Goal: Information Seeking & Learning: Check status

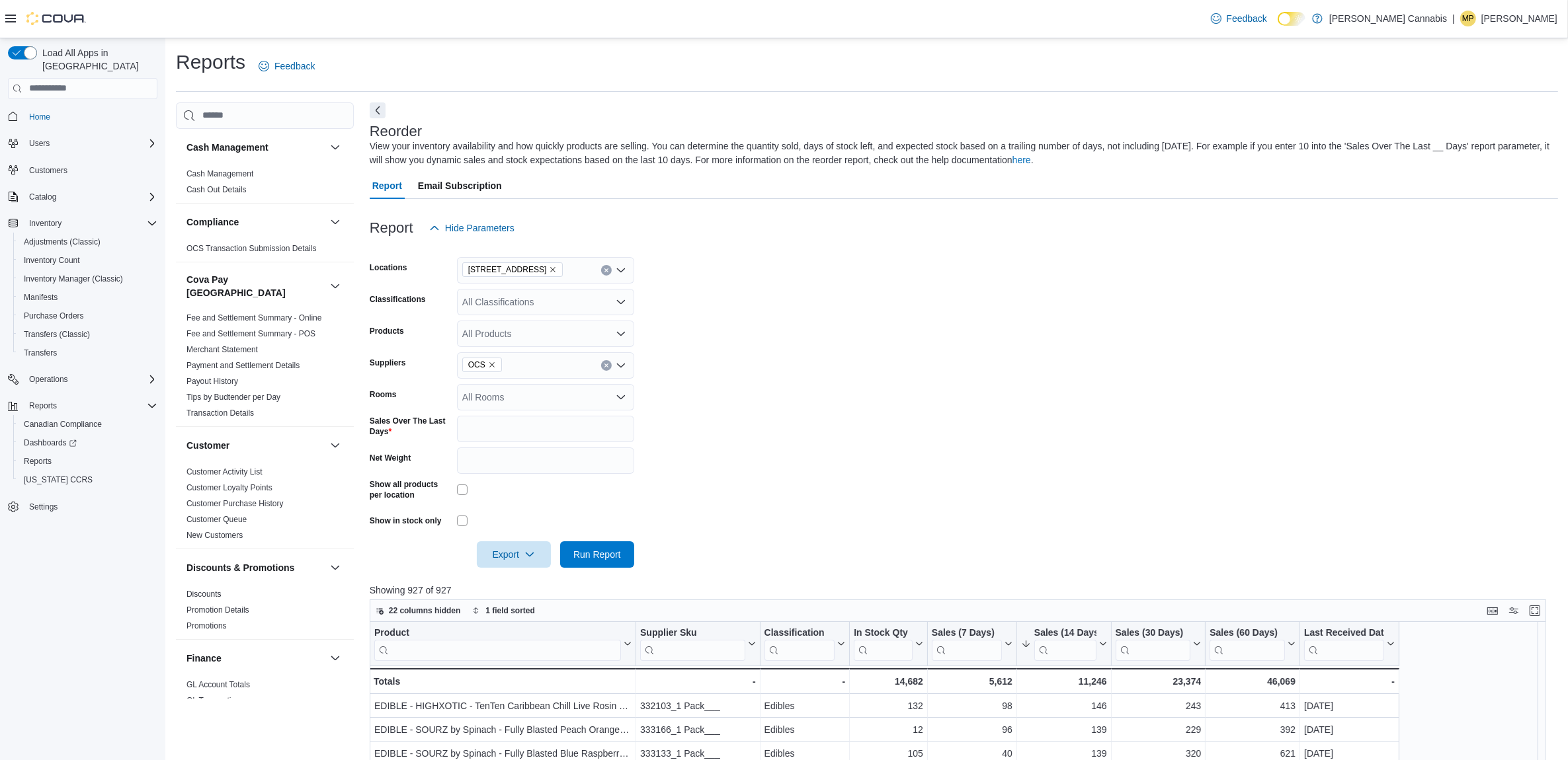
scroll to position [330, 0]
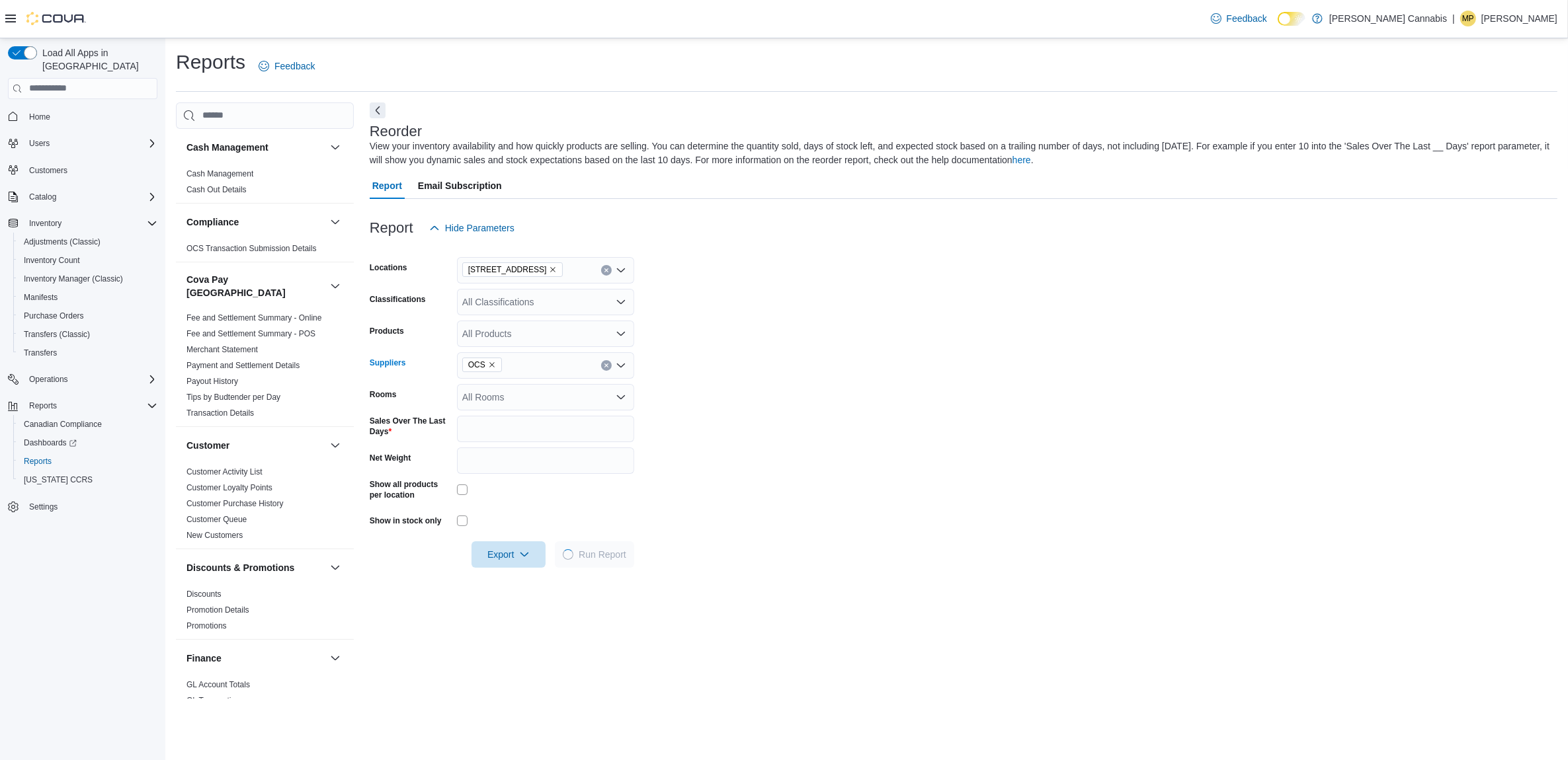
click at [606, 366] on icon "Clear input" at bounding box center [605, 365] width 3 height 3
click at [698, 347] on form "Locations [STREET_ADDRESS] Classifications All Classifications Products All Pro…" at bounding box center [964, 404] width 1188 height 327
click at [586, 297] on div "All Classifications" at bounding box center [546, 302] width 178 height 26
click at [553, 435] on div "Flower" at bounding box center [546, 438] width 161 height 13
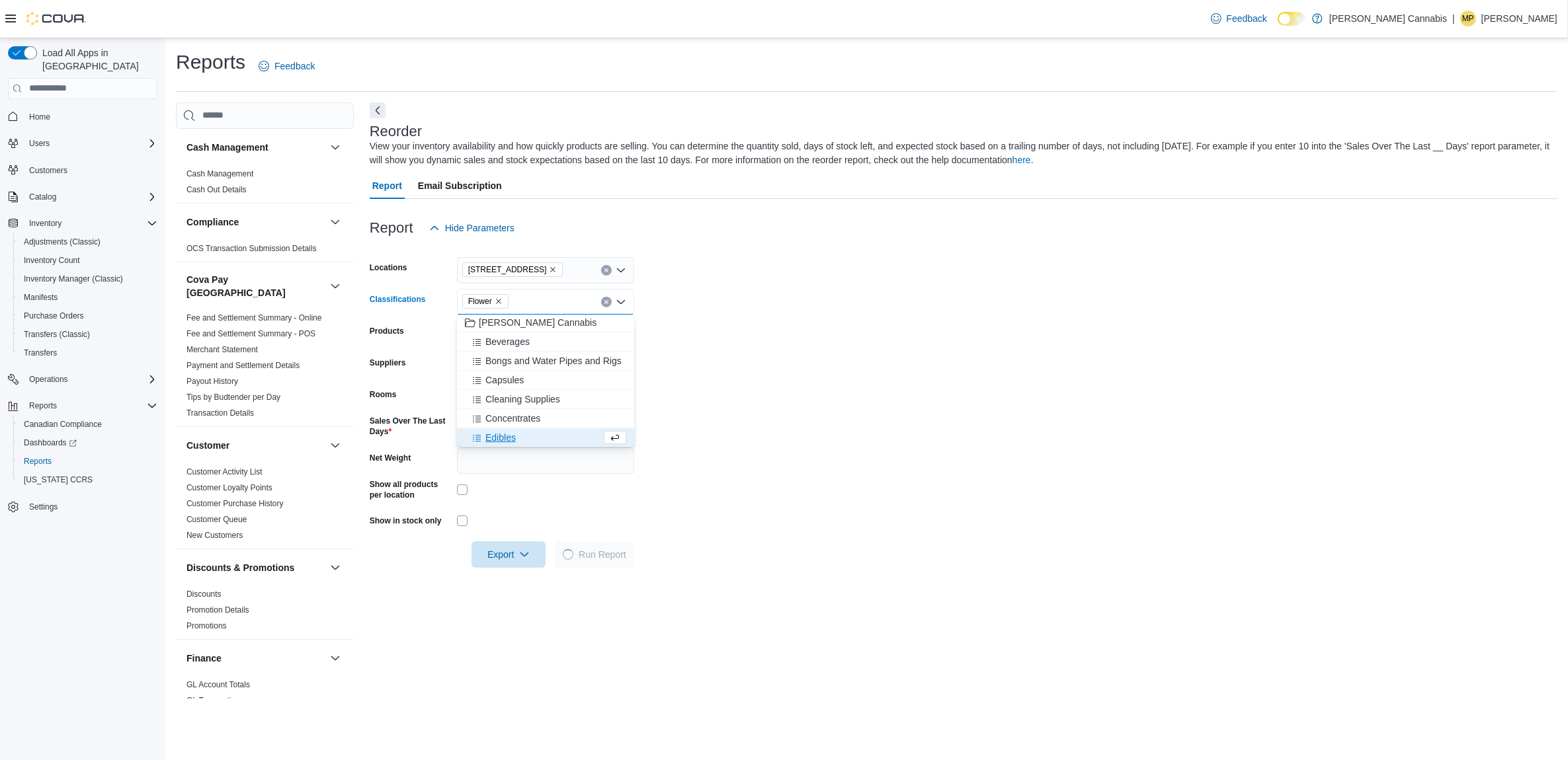
click at [691, 297] on form "Locations [STREET_ADDRESS] Classifications Flower Combo box. Selected. Flower. …" at bounding box center [964, 404] width 1188 height 327
click at [560, 337] on div "All Products" at bounding box center [546, 333] width 178 height 26
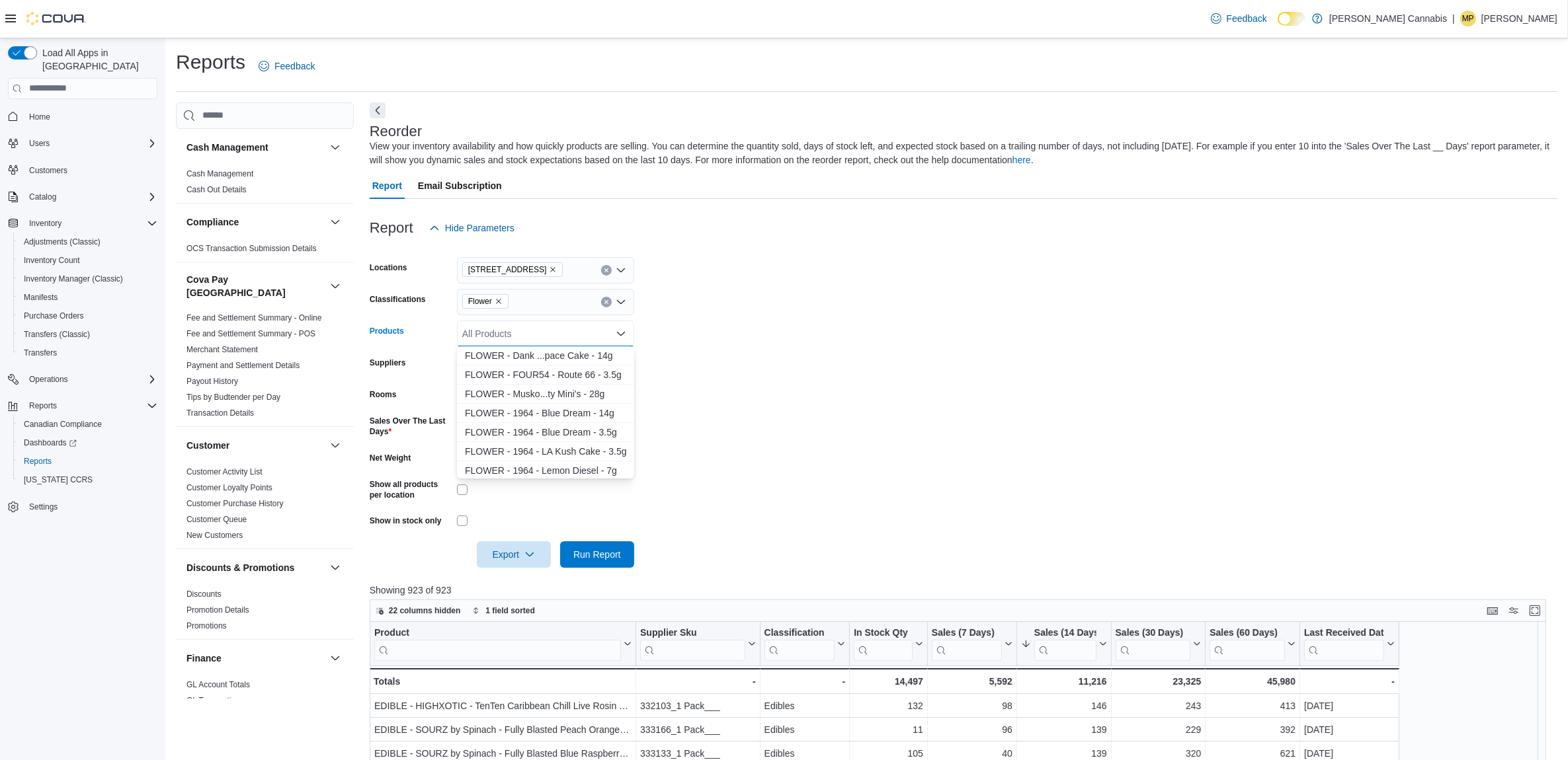
click at [832, 273] on form "Locations [STREET_ADDRESS] Classifications Flower Products All Products Combo b…" at bounding box center [964, 404] width 1188 height 327
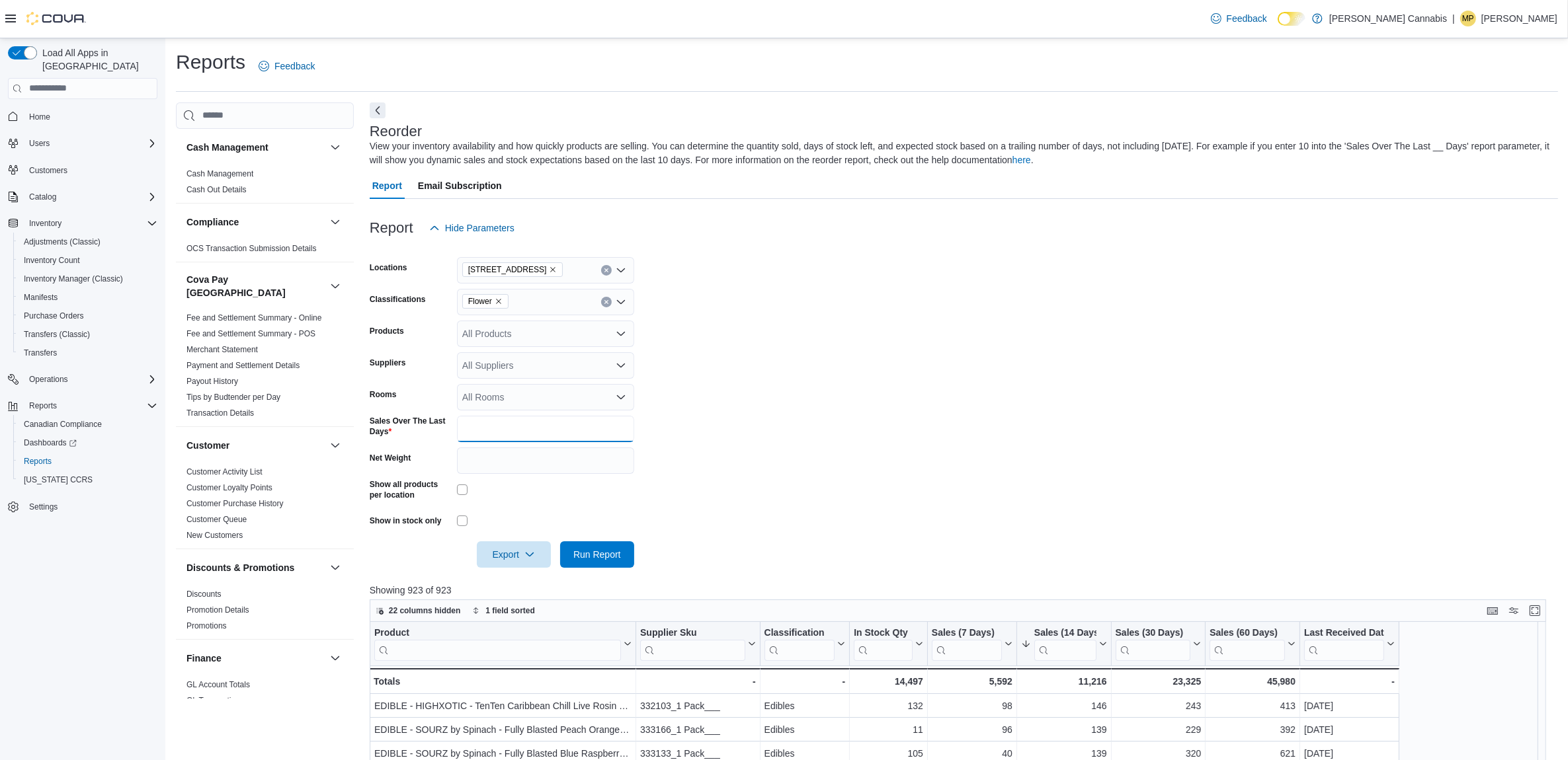
click at [516, 429] on input "*" at bounding box center [546, 429] width 178 height 26
type input "**"
click at [619, 547] on span "Run Report" at bounding box center [597, 553] width 48 height 13
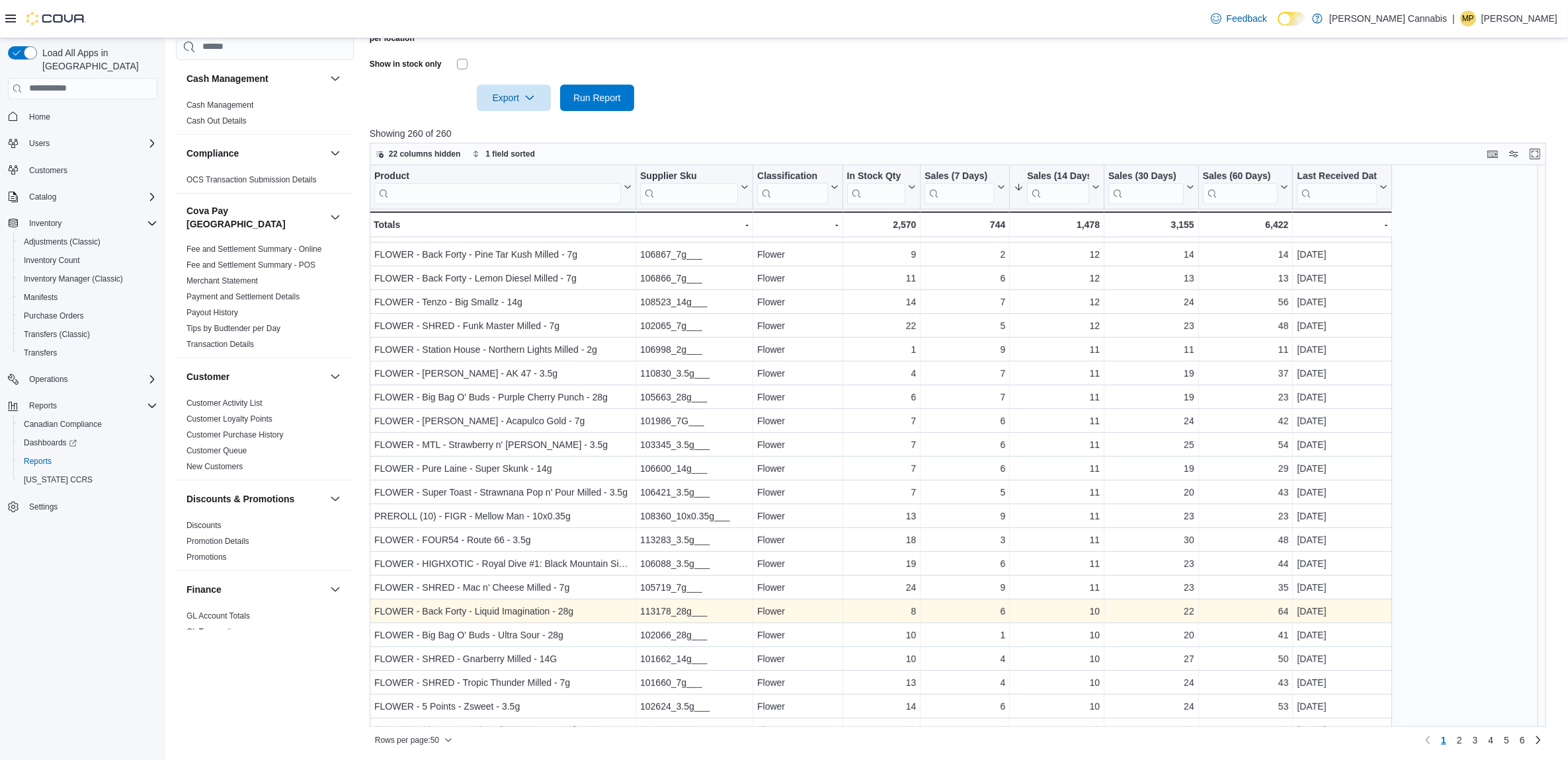
scroll to position [699, 0]
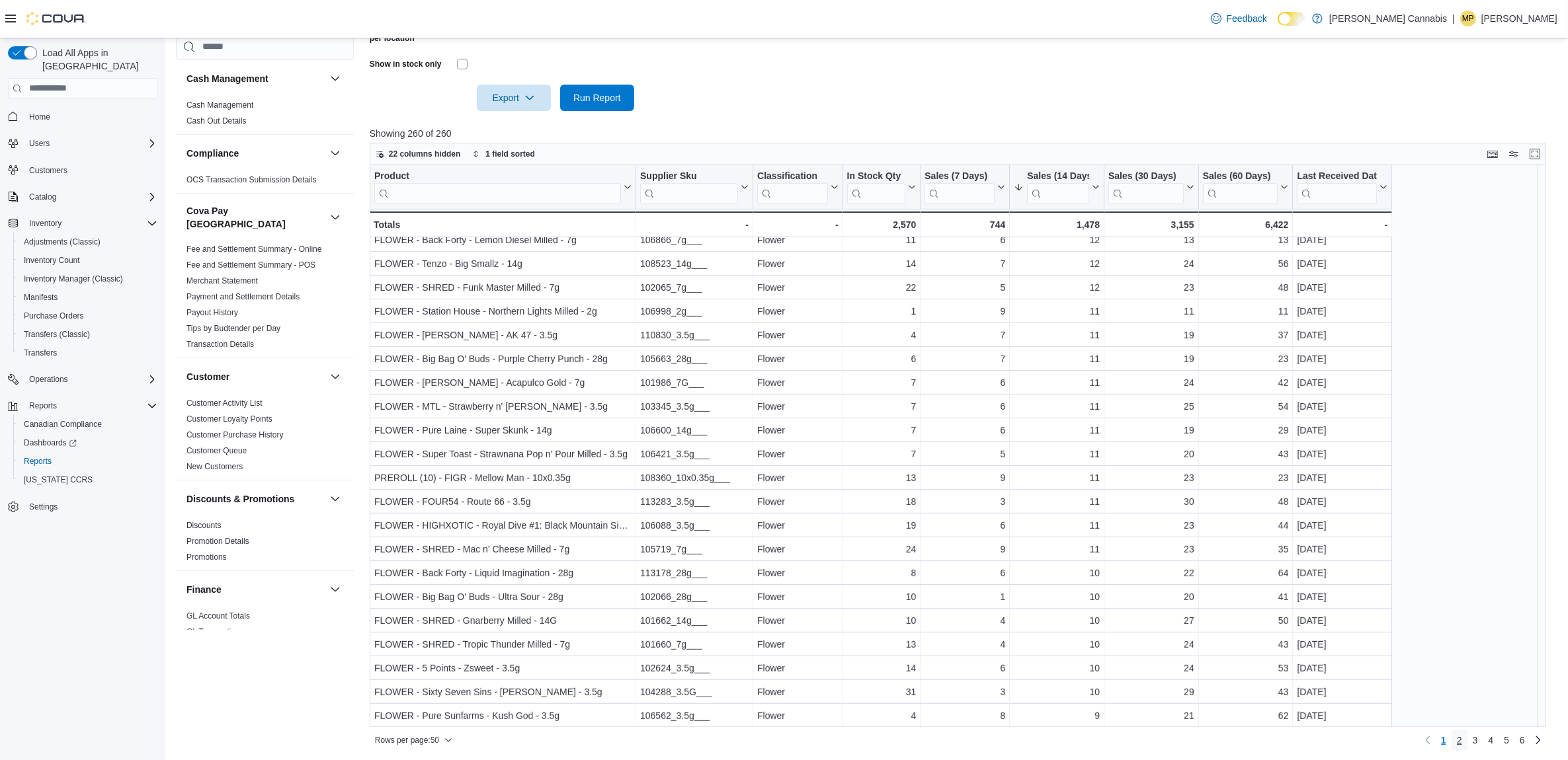
click at [1462, 735] on span "2" at bounding box center [1459, 739] width 5 height 13
click at [1479, 735] on span "3" at bounding box center [1475, 739] width 5 height 13
click at [1498, 740] on link "4" at bounding box center [1490, 740] width 16 height 22
click at [1509, 739] on span "5" at bounding box center [1506, 739] width 5 height 13
click at [1525, 742] on span "6" at bounding box center [1522, 739] width 5 height 13
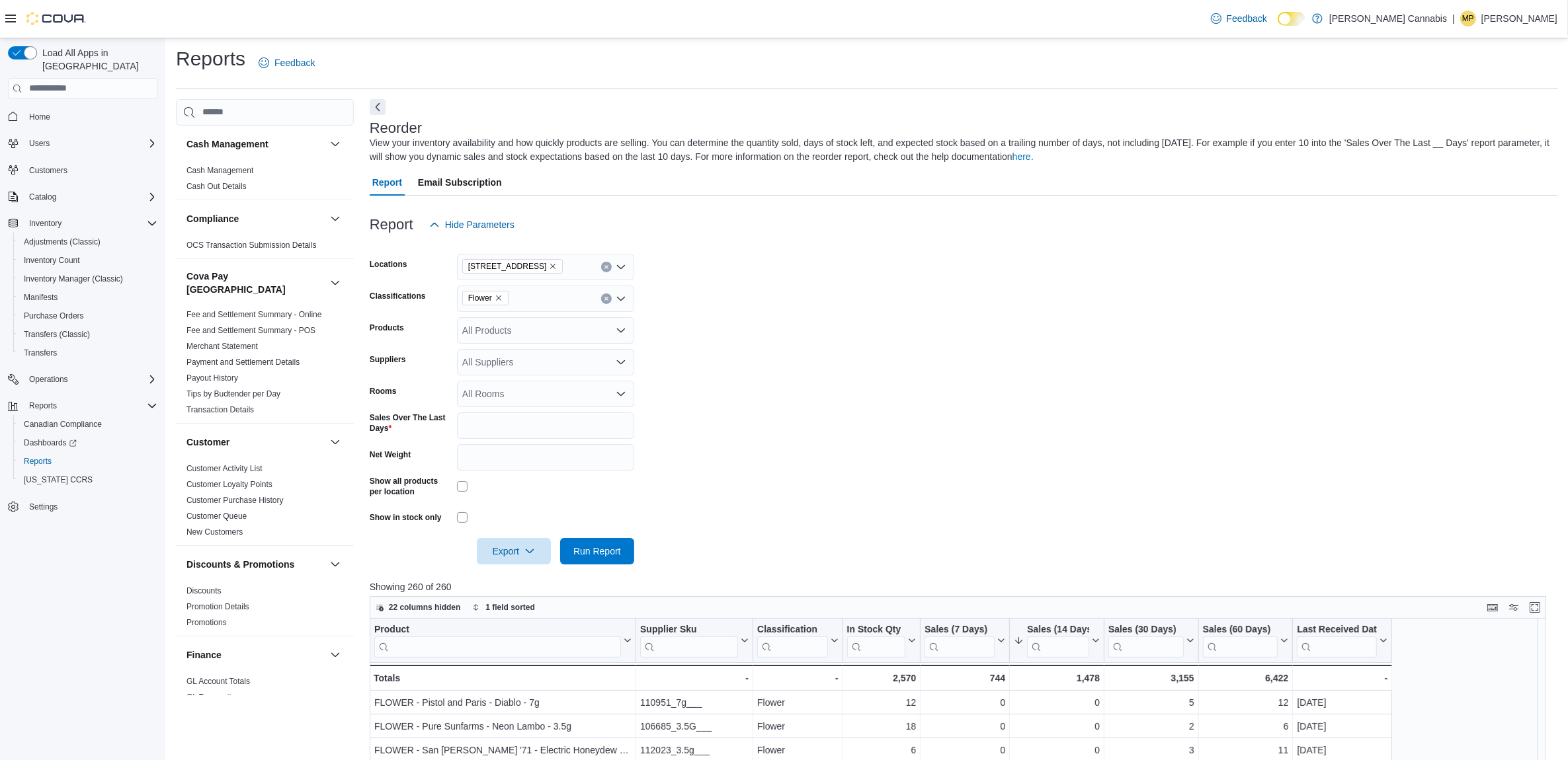
scroll to position [0, 0]
